Goal: Use online tool/utility

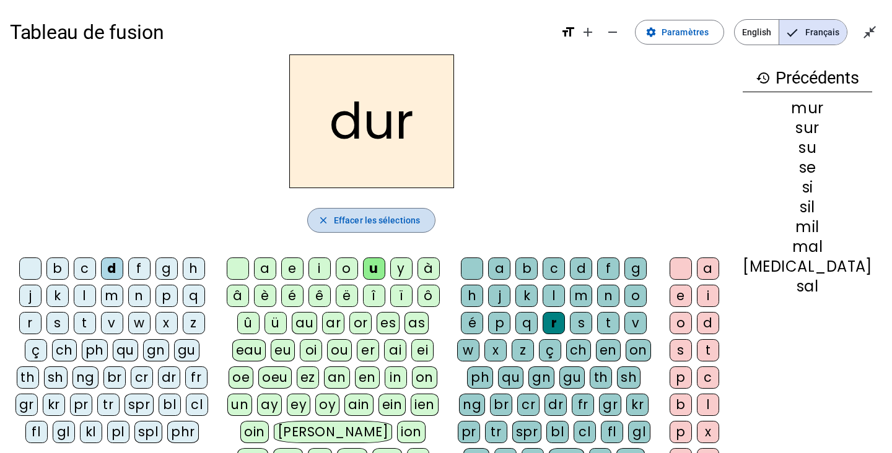
click at [356, 222] on span "Effacer les sélections" at bounding box center [377, 220] width 86 height 15
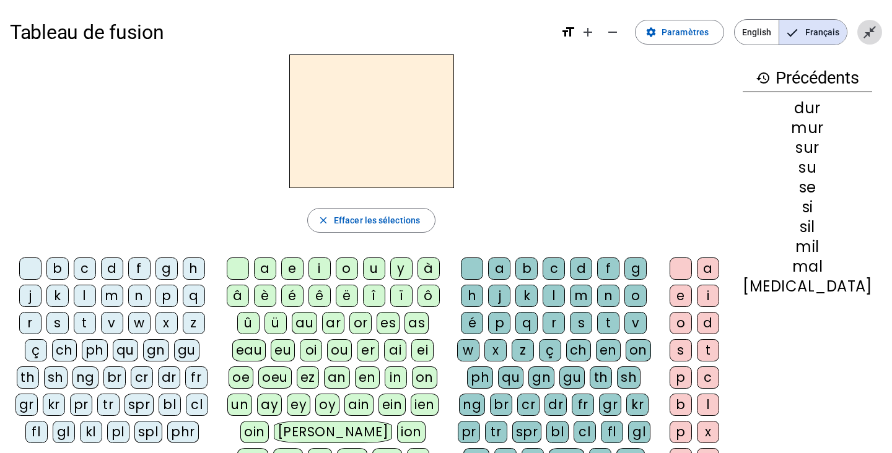
click at [868, 30] on mat-icon "close_fullscreen" at bounding box center [869, 32] width 15 height 15
click at [866, 31] on mat-icon "open_in_full" at bounding box center [869, 32] width 15 height 15
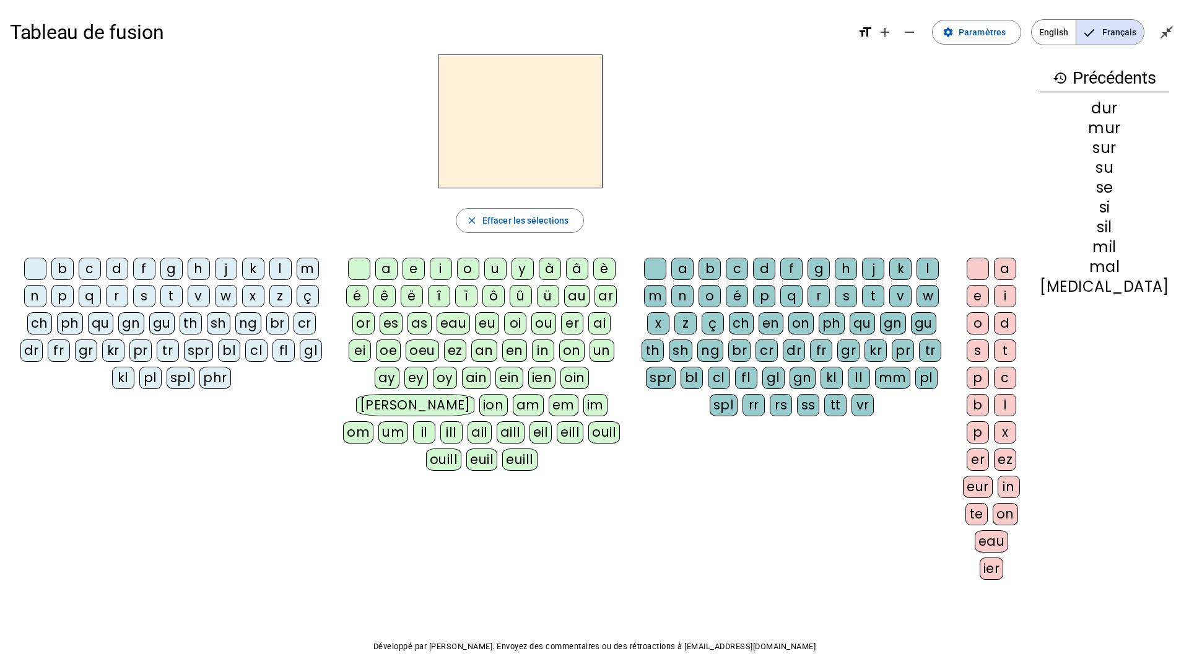
click at [297, 269] on div "m" at bounding box center [308, 269] width 22 height 22
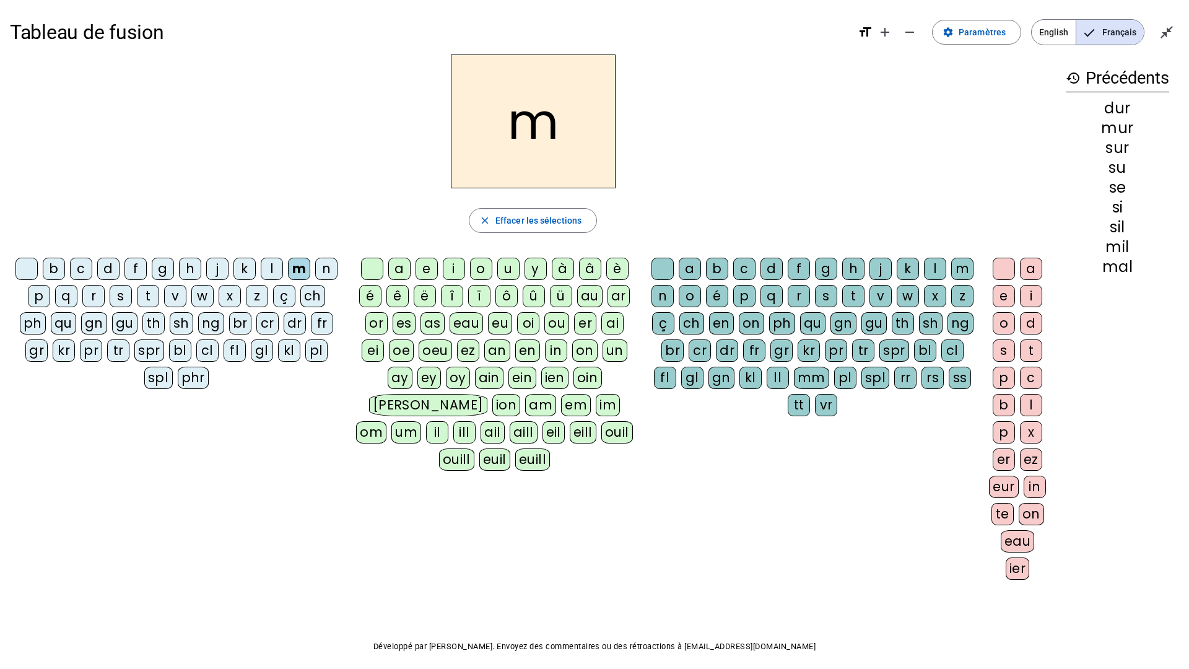
click at [398, 275] on div "a" at bounding box center [399, 269] width 22 height 22
click at [154, 297] on div "t" at bounding box center [148, 296] width 22 height 22
click at [271, 270] on div "l" at bounding box center [272, 269] width 22 height 22
click at [122, 298] on div "s" at bounding box center [121, 296] width 22 height 22
click at [891, 270] on div "l" at bounding box center [935, 269] width 22 height 22
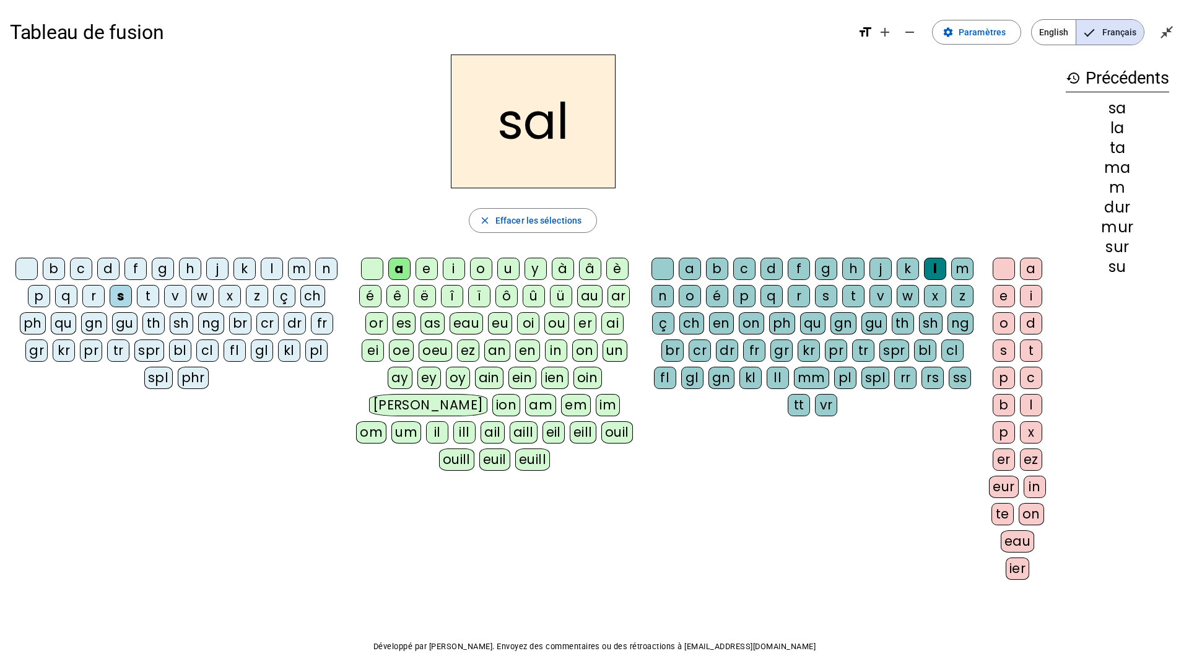
click at [56, 268] on div "b" at bounding box center [54, 269] width 22 height 22
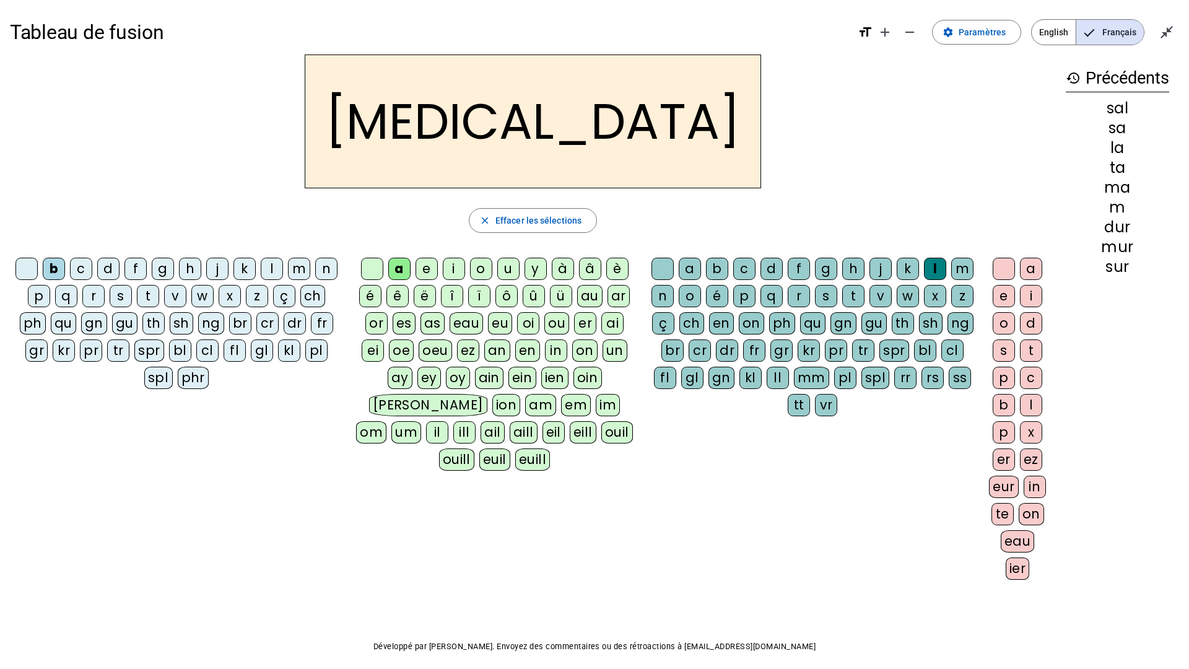
click at [297, 268] on div "m" at bounding box center [299, 269] width 22 height 22
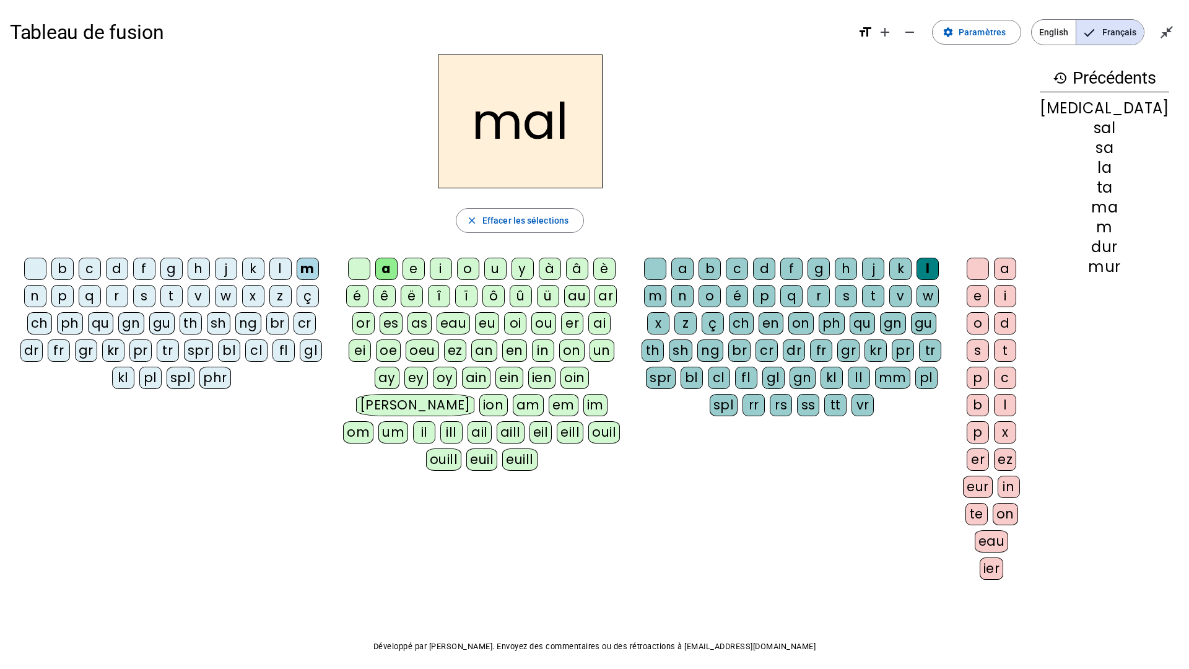
click at [452, 269] on div "i" at bounding box center [441, 269] width 22 height 22
click at [133, 295] on div "s" at bounding box center [144, 296] width 22 height 22
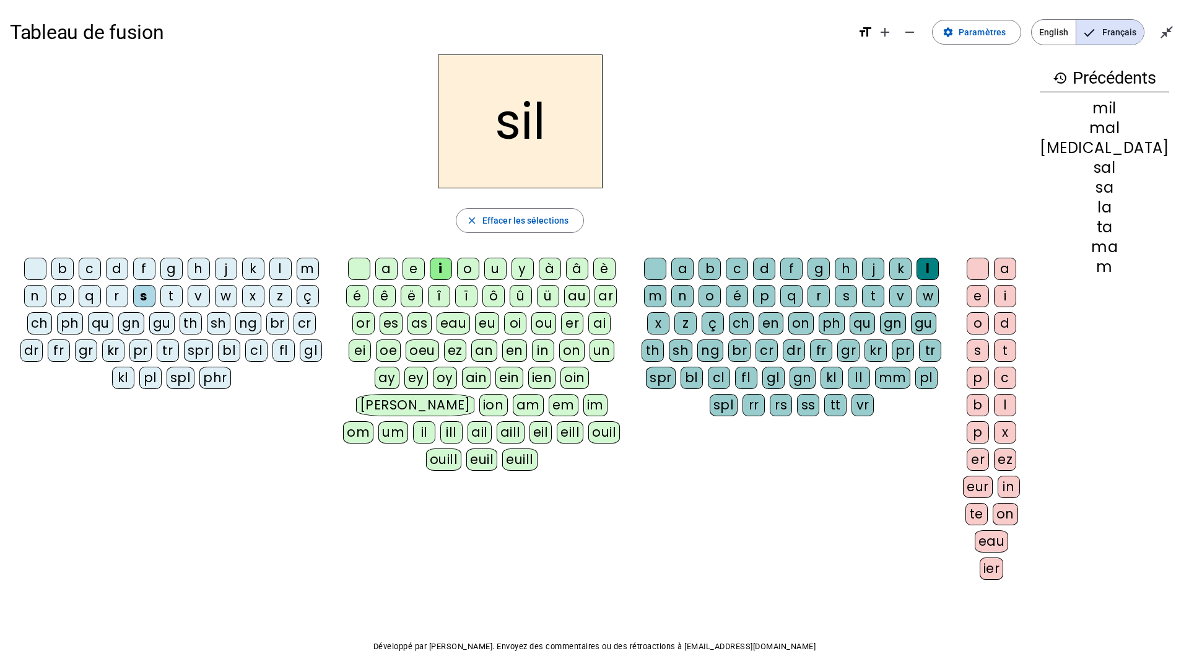
click at [658, 276] on div at bounding box center [655, 269] width 22 height 22
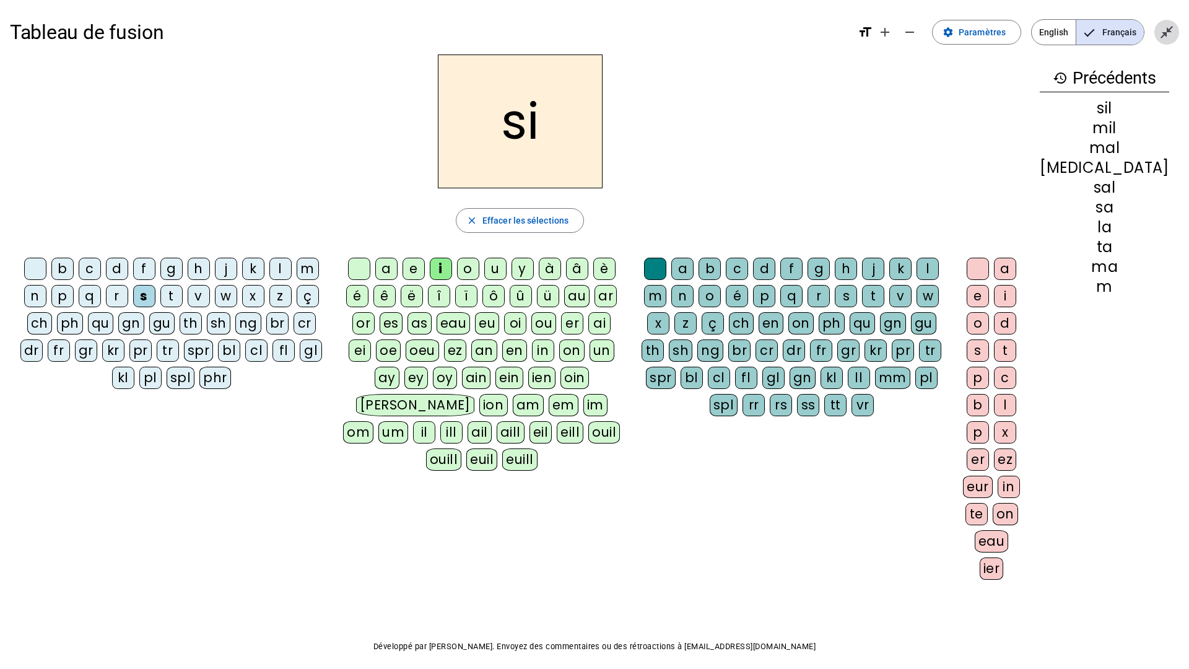
click at [891, 42] on span "Quitter le plein écran" at bounding box center [1167, 32] width 30 height 30
